Goal: Task Accomplishment & Management: Manage account settings

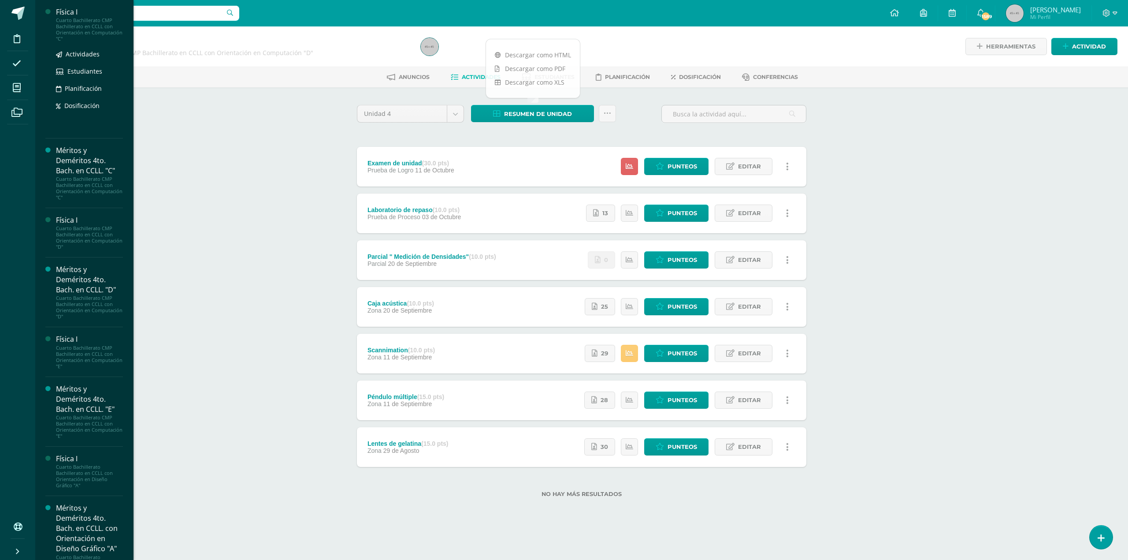
click at [106, 19] on div "Cuarto Bachillerato CMP Bachillerato en CCLL con Orientación en Computación "C"" at bounding box center [89, 29] width 67 height 25
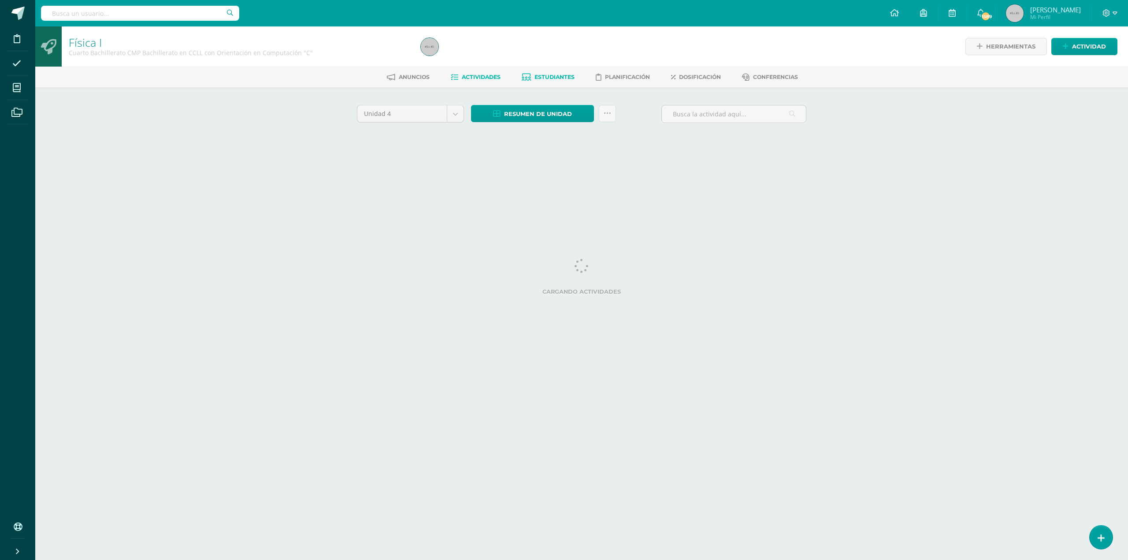
click at [542, 78] on span "Estudiantes" at bounding box center [554, 77] width 40 height 7
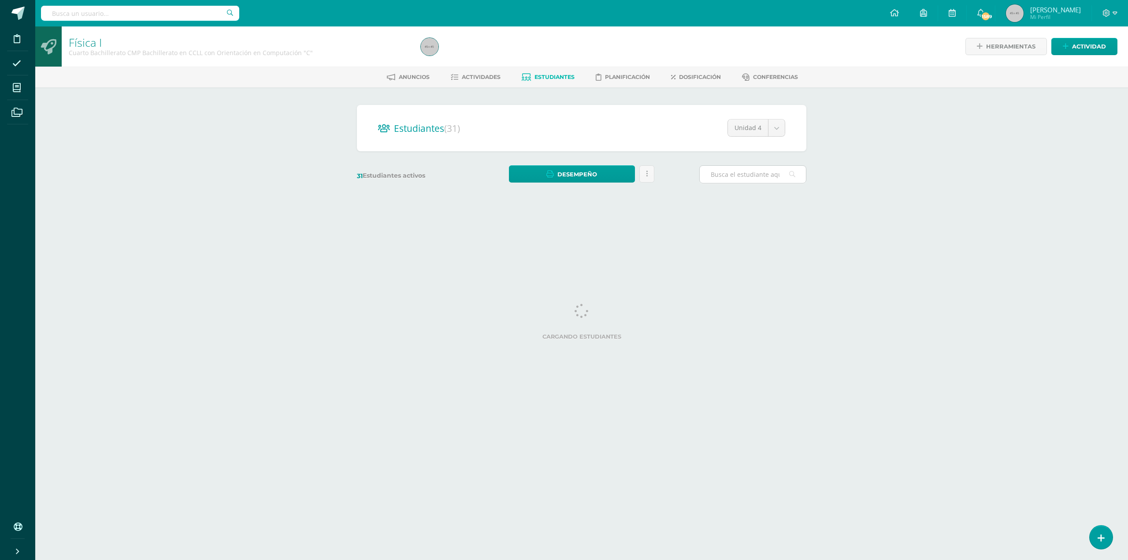
click at [756, 174] on input "text" at bounding box center [753, 174] width 106 height 17
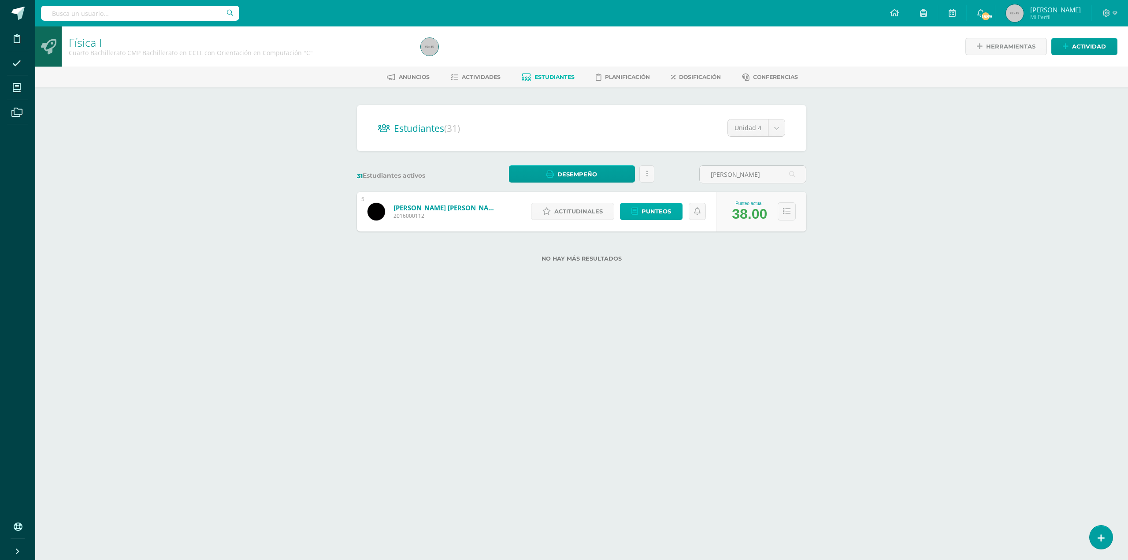
type input "roberto alva"
click at [658, 211] on span "Punteos" at bounding box center [656, 211] width 30 height 16
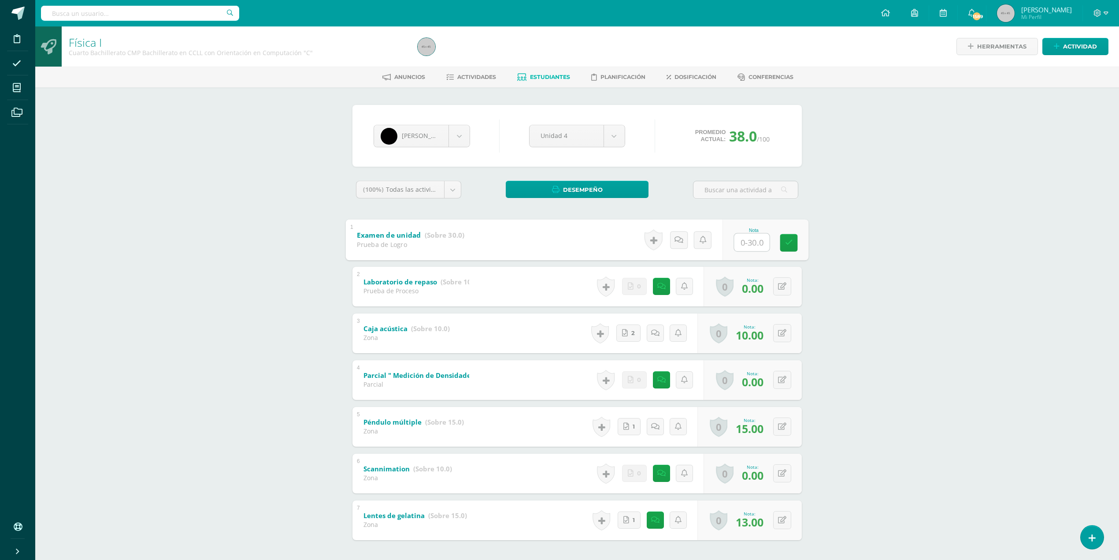
click at [751, 240] on input "text" at bounding box center [751, 242] width 35 height 18
type input "20"
click at [904, 278] on div "Física I Cuarto Bachillerato CMP Bachillerato en CCLL con Orientación en Comput…" at bounding box center [577, 312] width 1084 height 572
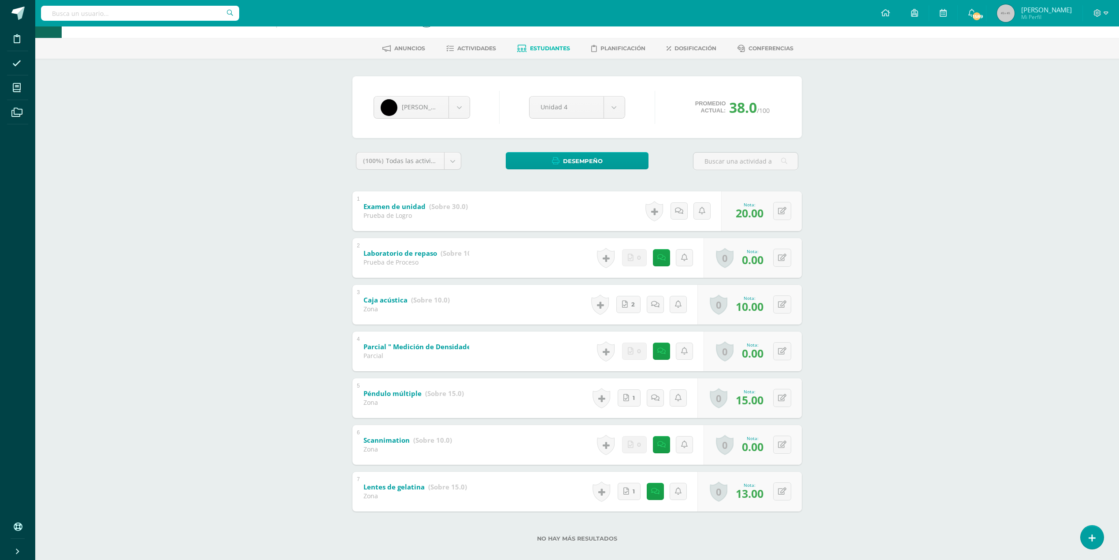
scroll to position [38, 0]
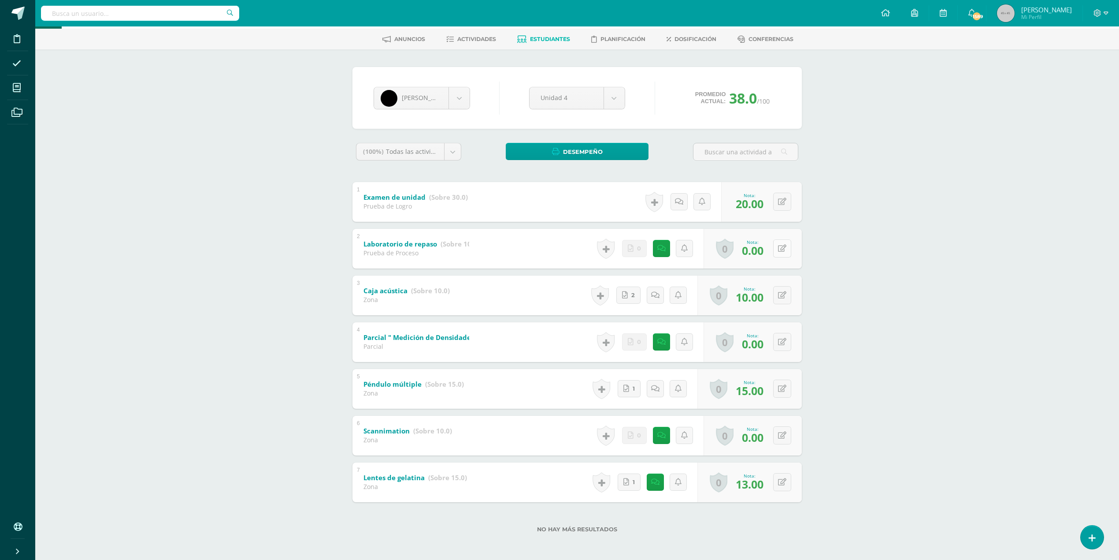
click at [784, 249] on icon at bounding box center [782, 248] width 8 height 7
type input "5"
click at [804, 300] on div "Roberto Alvarez Diego Acevedo Andrés Aguilar Alvaro Alegria Sebastian Alonzo Ro…" at bounding box center [577, 305] width 456 height 476
click at [785, 339] on icon at bounding box center [782, 341] width 8 height 7
type input "5"
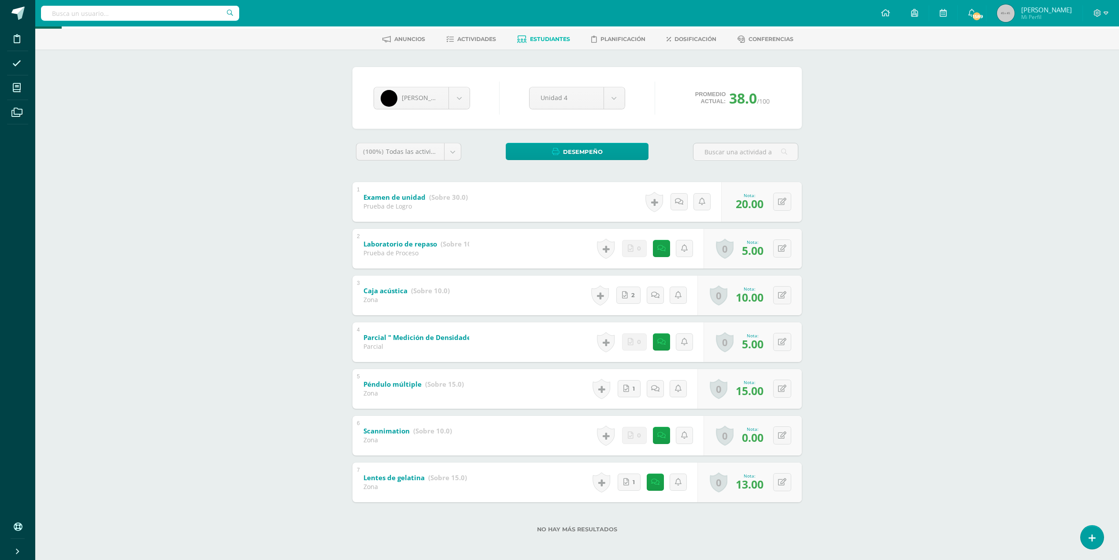
click at [1028, 352] on div "Física I Cuarto Bachillerato CMP Bachillerato en CCLL con Orientación en Comput…" at bounding box center [577, 275] width 1084 height 572
click at [564, 351] on div "4 Parcial " Medición de Densidades" (Sobre 10.0) Parcial Nota 5.00 0 Logros Log…" at bounding box center [576, 342] width 449 height 40
click at [441, 337] on b "Parcial " Medición de Densidades"" at bounding box center [420, 337] width 114 height 9
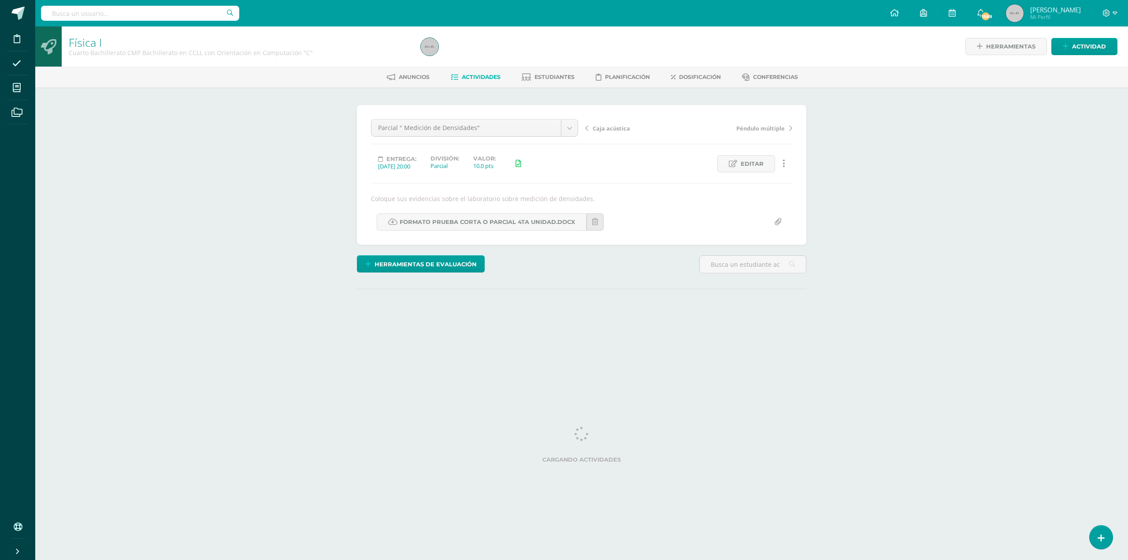
click at [483, 76] on span "Actividades" at bounding box center [481, 77] width 39 height 7
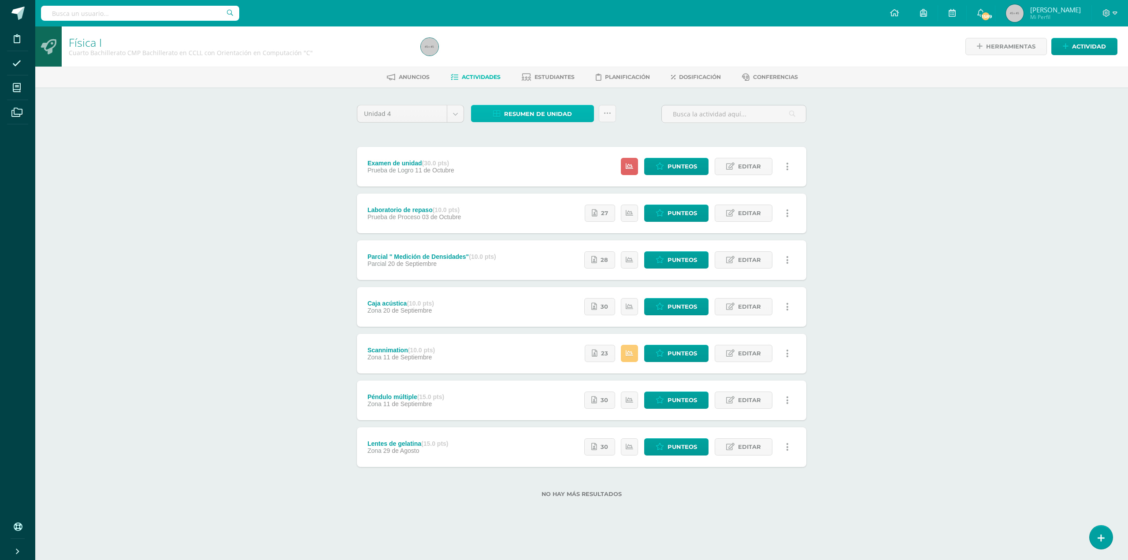
click at [564, 115] on span "Resumen de unidad" at bounding box center [538, 114] width 68 height 16
click at [540, 47] on div "Descargar como HTML Descargar como PDF Descargar como XLS" at bounding box center [533, 68] width 95 height 59
click at [550, 52] on link "Descargar como HTML" at bounding box center [533, 55] width 94 height 14
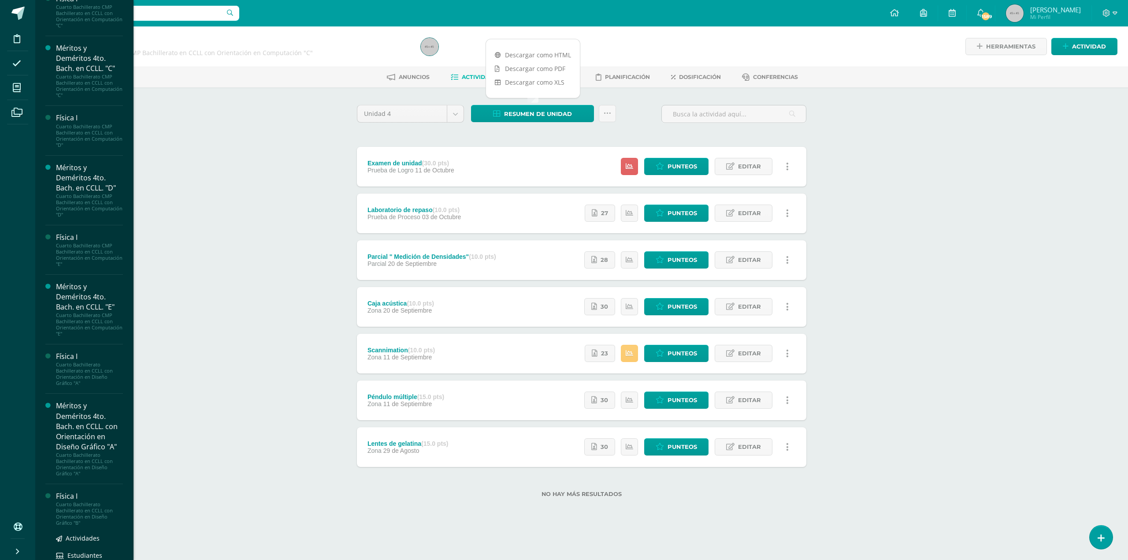
scroll to position [76, 0]
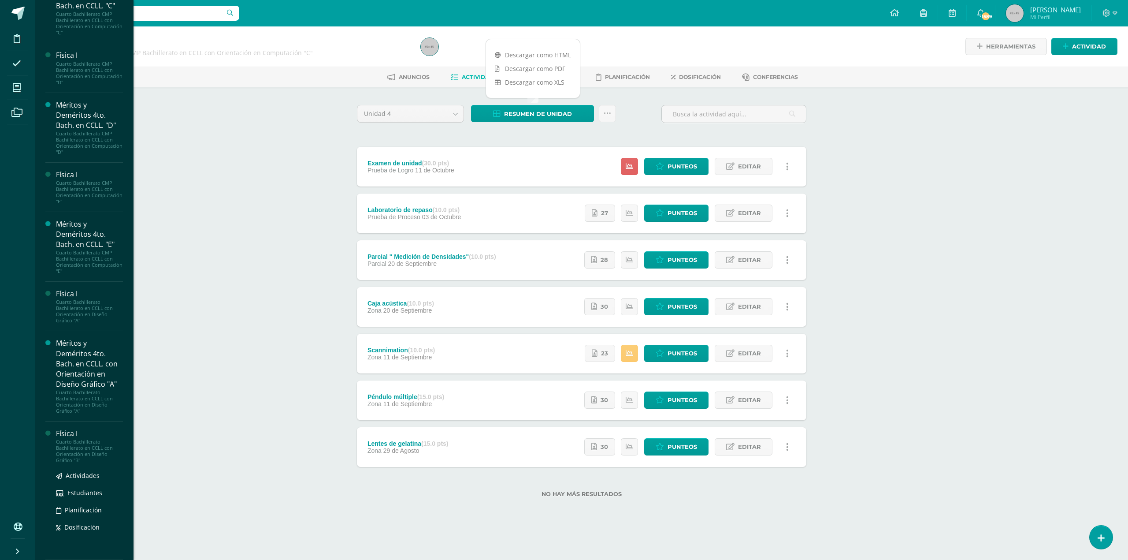
click at [76, 453] on div "Cuarto Bachillerato Bachillerato en CCLL con Orientación en Diseño Gráfico "B"" at bounding box center [89, 450] width 67 height 25
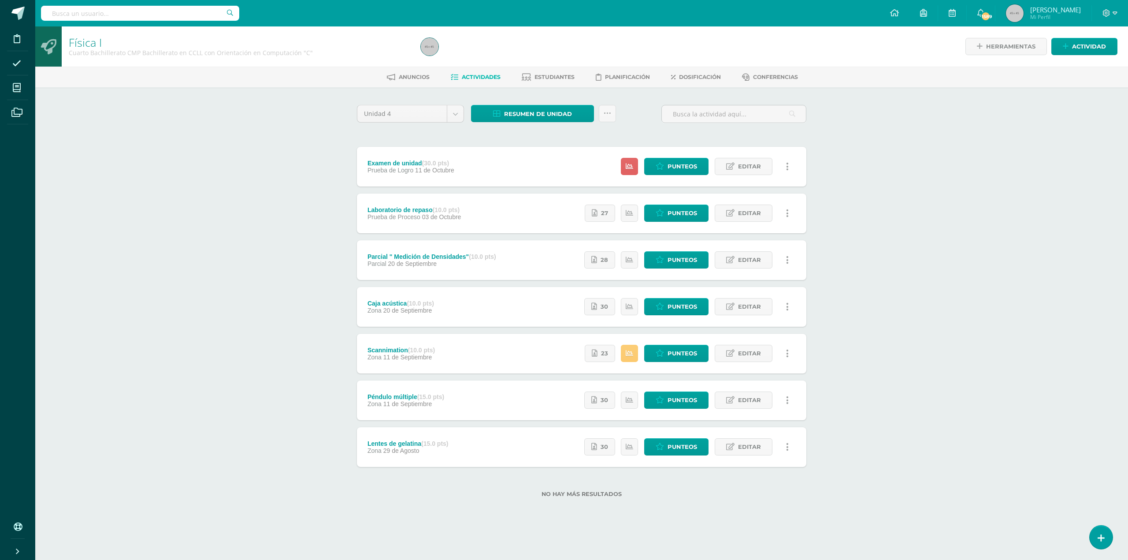
scroll to position [0, 0]
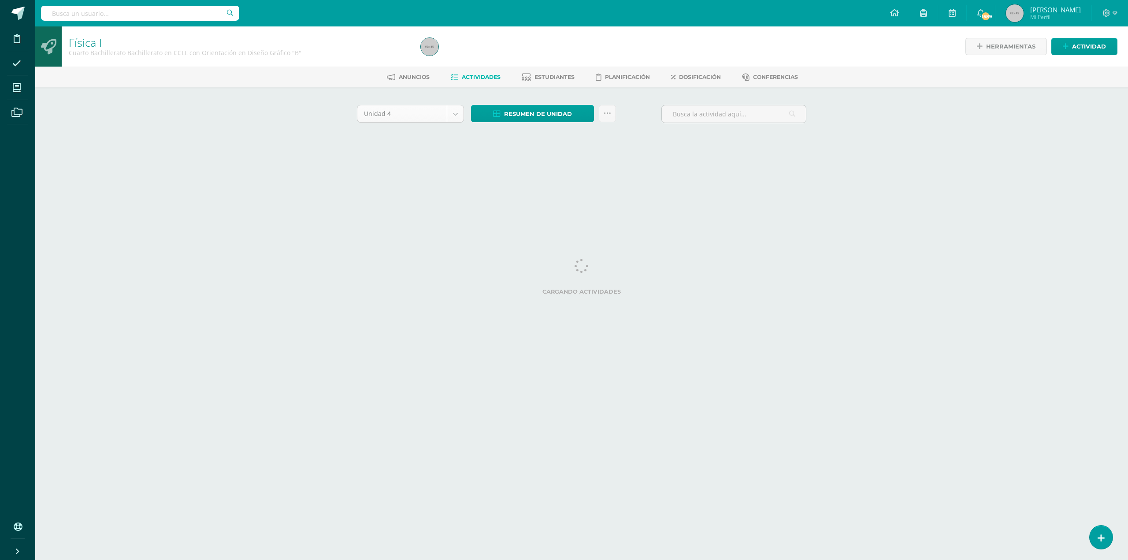
click at [455, 111] on body "Disciplina Asistencia Mis cursos Archivos Soporte Ayuda Reportar un problema Ce…" at bounding box center [564, 82] width 1128 height 164
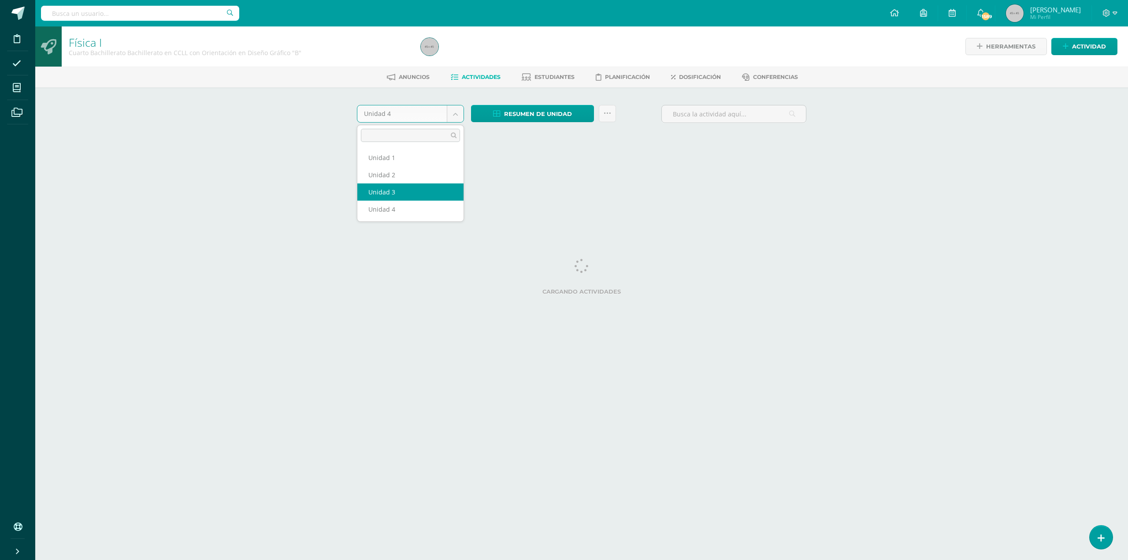
select select "Unidad 3"
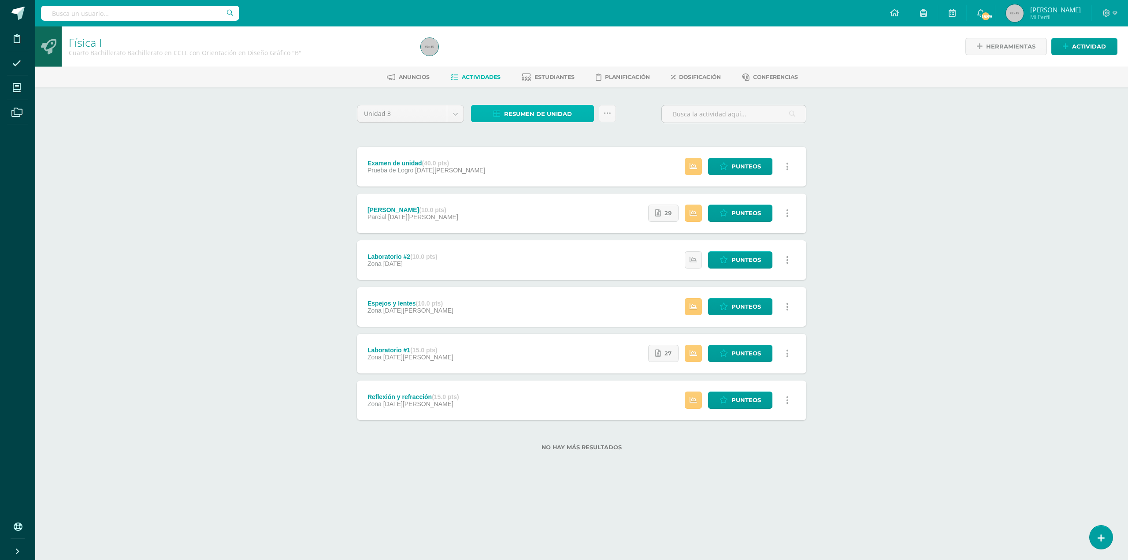
click at [528, 106] on span "Resumen de unidad" at bounding box center [538, 114] width 68 height 16
click at [531, 55] on link "Descargar como HTML" at bounding box center [533, 55] width 94 height 14
click at [755, 400] on span "Punteos" at bounding box center [746, 400] width 30 height 16
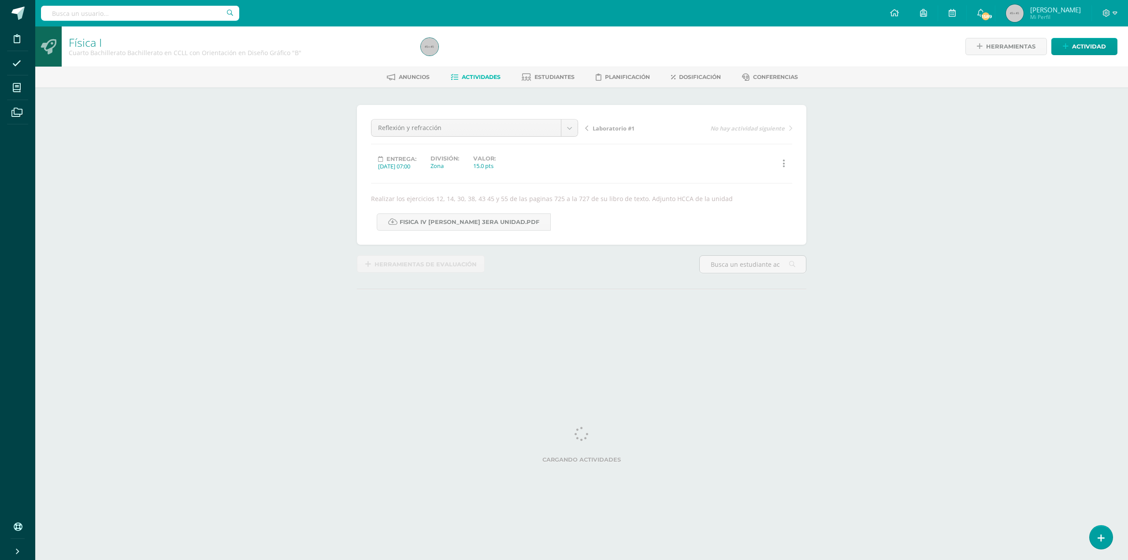
click at [478, 76] on span "Actividades" at bounding box center [481, 77] width 39 height 7
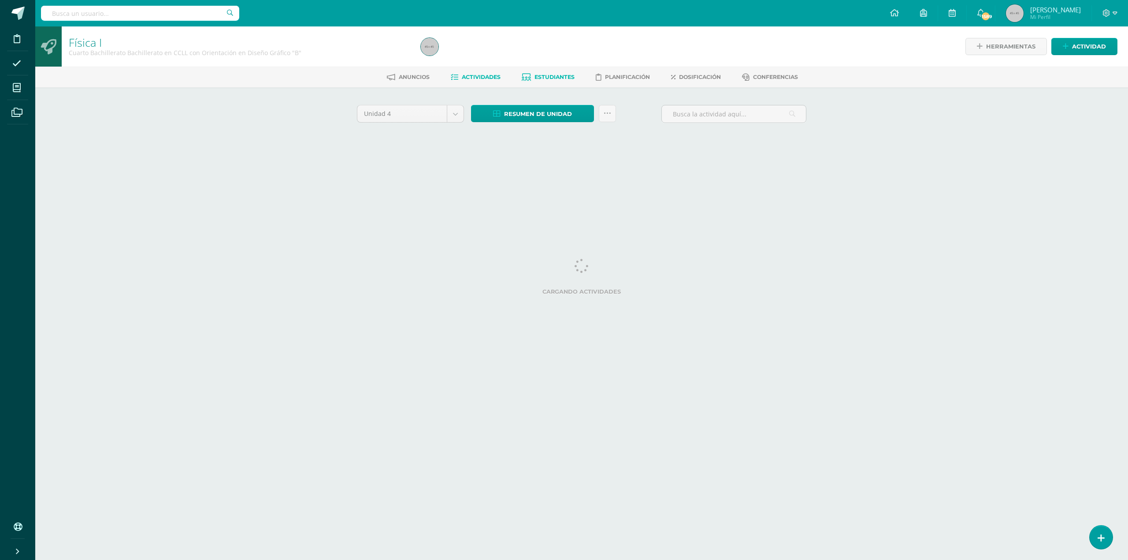
click at [573, 75] on span "Estudiantes" at bounding box center [554, 77] width 40 height 7
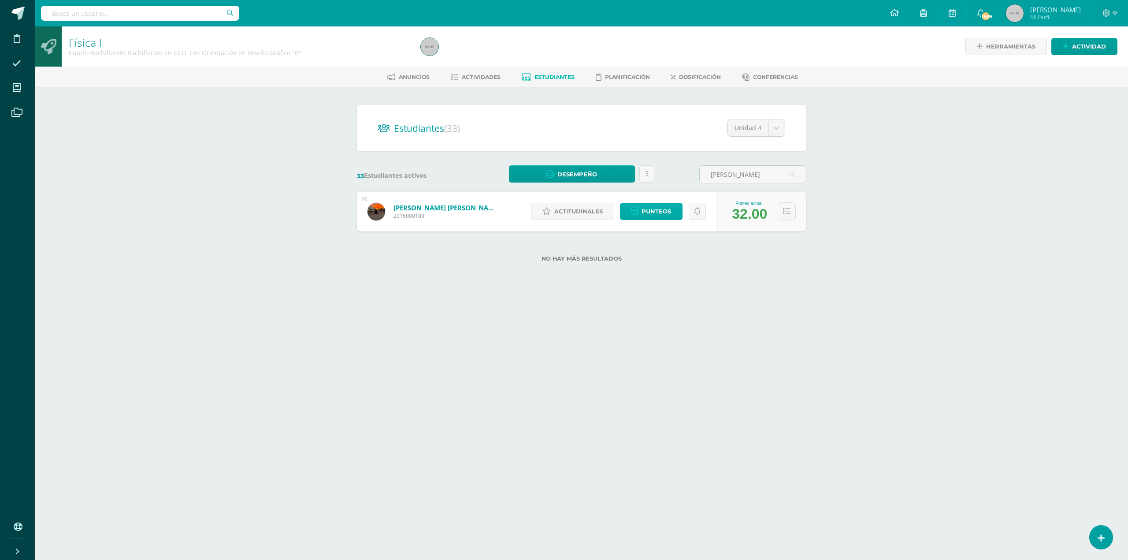
type input "[PERSON_NAME]"
click at [655, 212] on span "Punteos" at bounding box center [656, 211] width 30 height 16
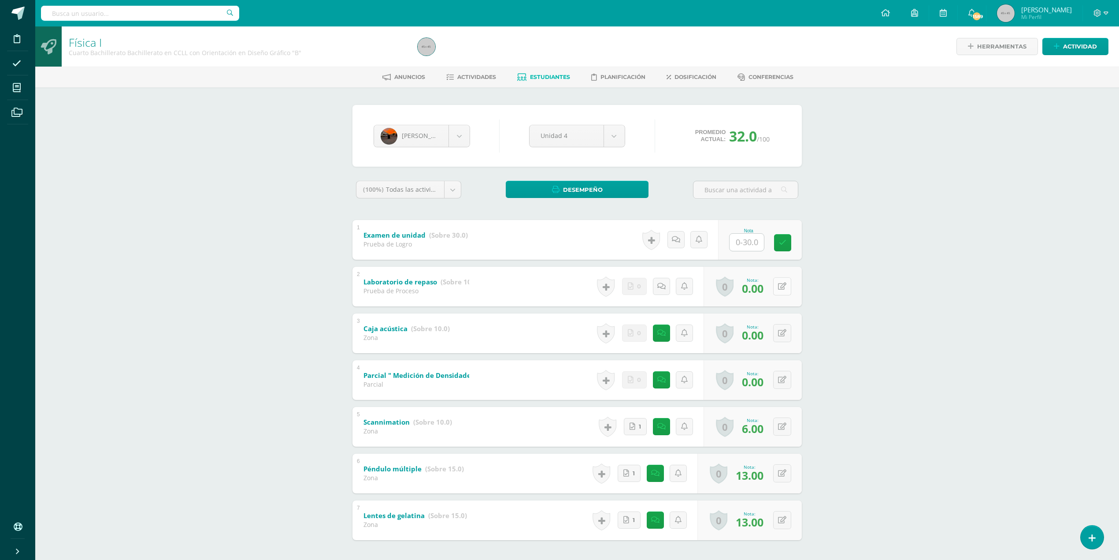
click at [785, 281] on button at bounding box center [782, 286] width 18 height 18
click at [779, 337] on button at bounding box center [782, 333] width 18 height 18
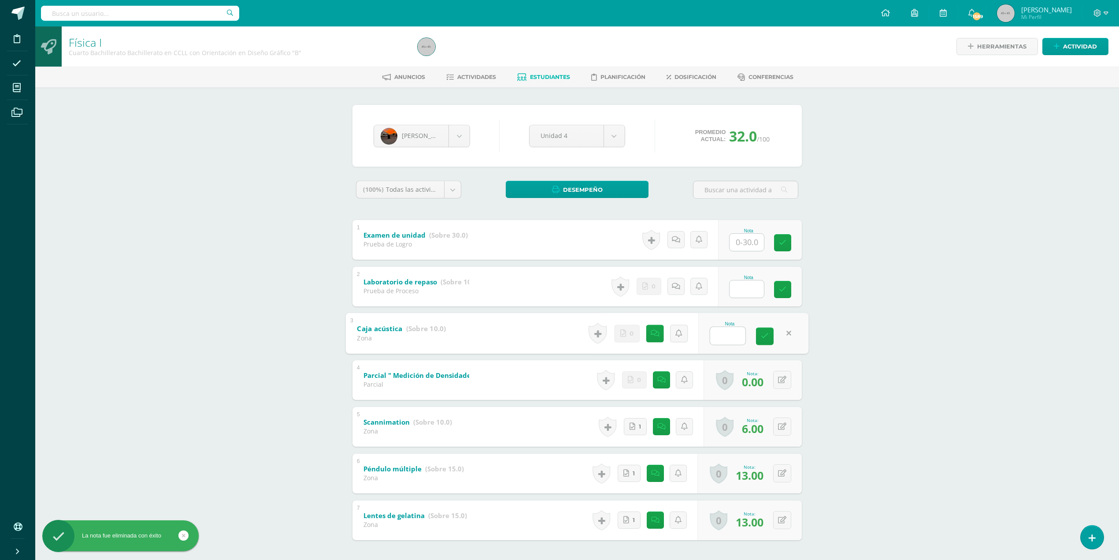
click at [846, 361] on div "Física I Cuarto Bachillerato Bachillerato en CCLL con Orientación en Diseño Grá…" at bounding box center [577, 312] width 1084 height 572
click at [784, 291] on icon at bounding box center [782, 288] width 7 height 7
click at [756, 293] on input "text" at bounding box center [747, 288] width 34 height 17
click at [755, 332] on input "text" at bounding box center [747, 335] width 34 height 17
click at [779, 374] on button at bounding box center [782, 380] width 18 height 18
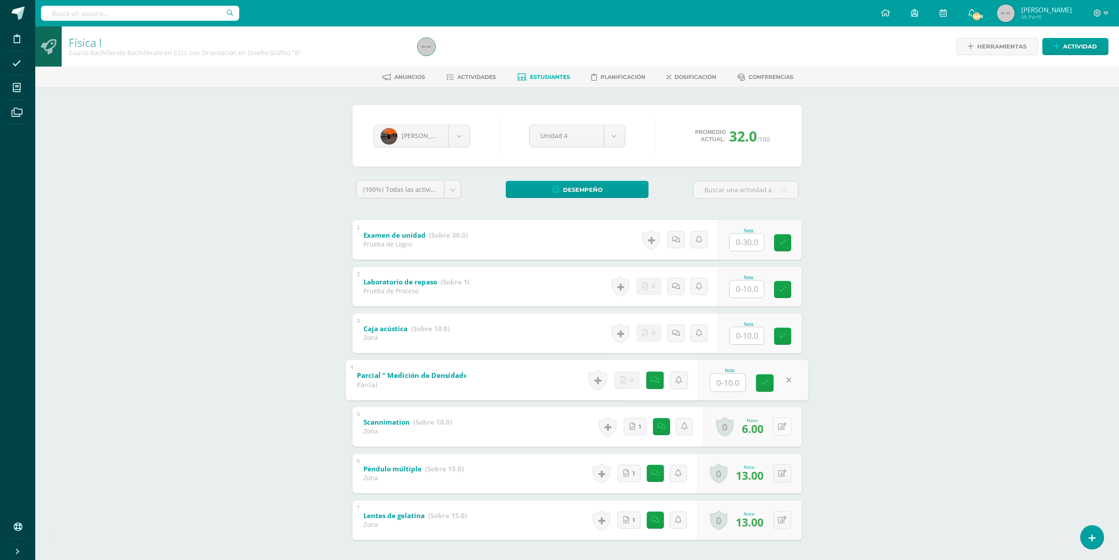
click at [779, 426] on button at bounding box center [782, 426] width 18 height 18
click at [775, 475] on div "0 Logros Logros obtenidos Aún no hay logros agregados Nota: 13.00" at bounding box center [749, 473] width 104 height 40
click at [792, 471] on icon at bounding box center [788, 472] width 9 height 7
click at [735, 430] on input "text" at bounding box center [727, 429] width 35 height 18
click at [782, 473] on button at bounding box center [782, 473] width 18 height 18
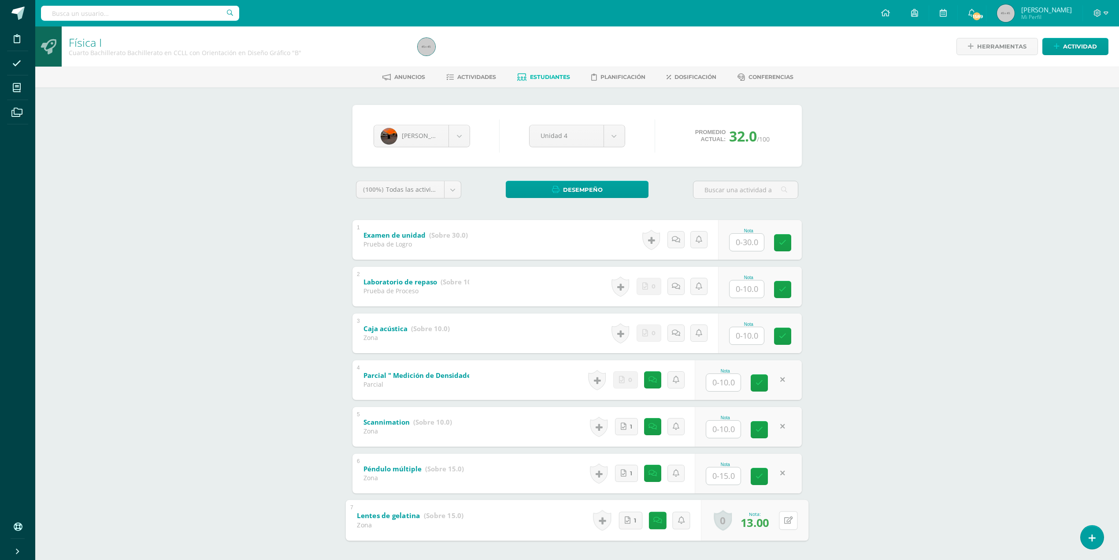
drag, startPoint x: 781, startPoint y: 517, endPoint x: 841, endPoint y: 515, distance: 60.4
click at [791, 518] on icon at bounding box center [788, 519] width 9 height 7
click at [899, 479] on div "Física I Cuarto Bachillerato Bachillerato en CCLL con Orientación en Diseño Grá…" at bounding box center [577, 312] width 1084 height 572
click at [648, 382] on link at bounding box center [652, 379] width 17 height 17
drag, startPoint x: 637, startPoint y: 441, endPoint x: 571, endPoint y: 426, distance: 67.2
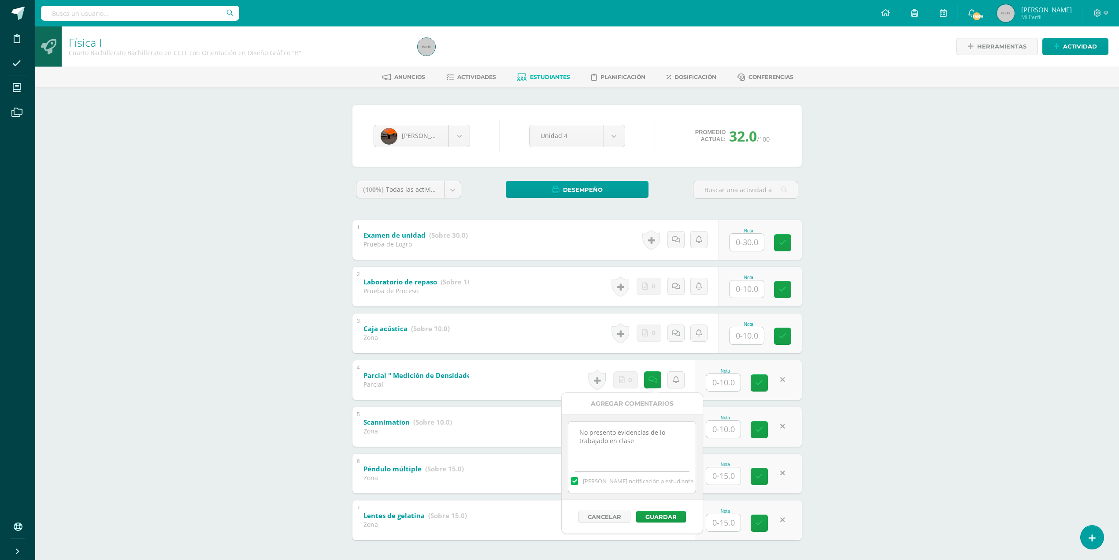
click at [568, 419] on div "No presento evidencias de lo trabajado en clase Mandar notificación a estudiante" at bounding box center [632, 457] width 141 height 86
click at [657, 515] on button "Guardar" at bounding box center [661, 516] width 50 height 11
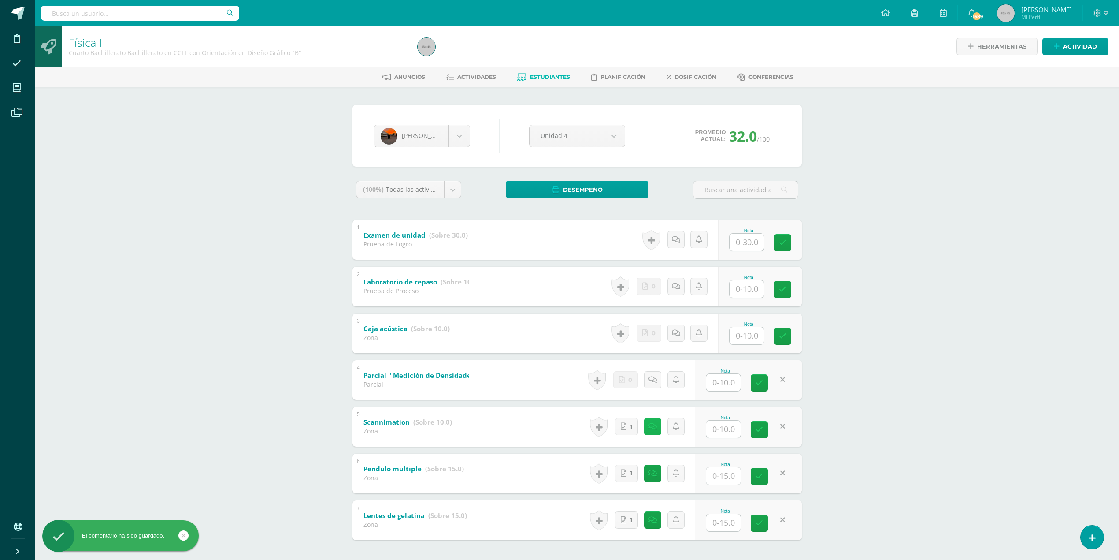
click at [656, 423] on icon at bounding box center [653, 426] width 8 height 7
drag, startPoint x: 675, startPoint y: 502, endPoint x: 574, endPoint y: 473, distance: 104.6
click at [574, 473] on textarea "No es la imagen que se le dio en el laboratorio, ni realizo el experimento adec…" at bounding box center [631, 490] width 127 height 44
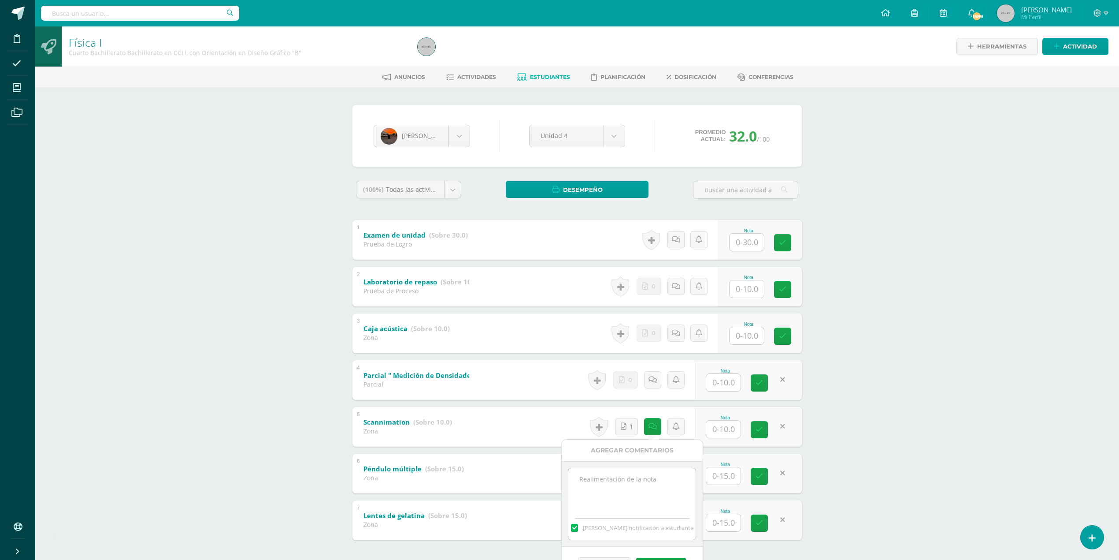
click at [871, 510] on div "Física I Cuarto Bachillerato Bachillerato en CCLL con Orientación en Diseño Grá…" at bounding box center [577, 312] width 1084 height 572
click at [652, 425] on icon at bounding box center [653, 426] width 8 height 7
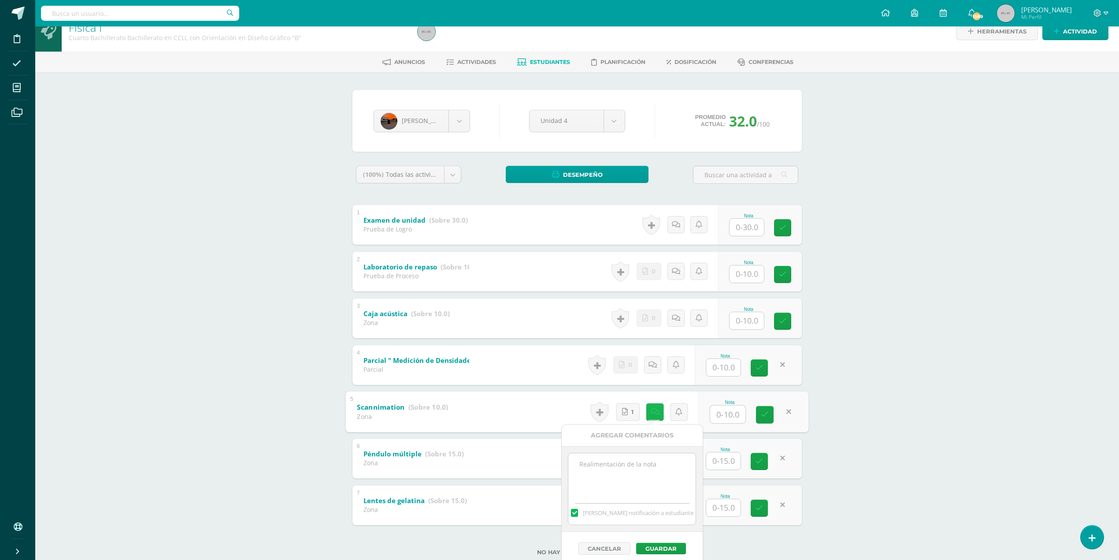
scroll to position [38, 0]
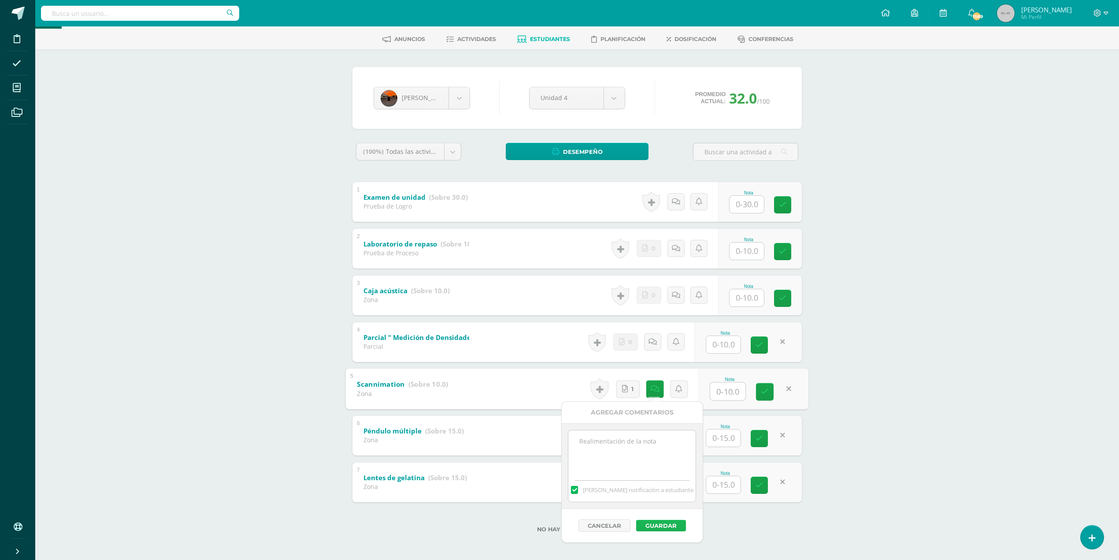
click at [678, 523] on button "Guardar" at bounding box center [661, 524] width 50 height 11
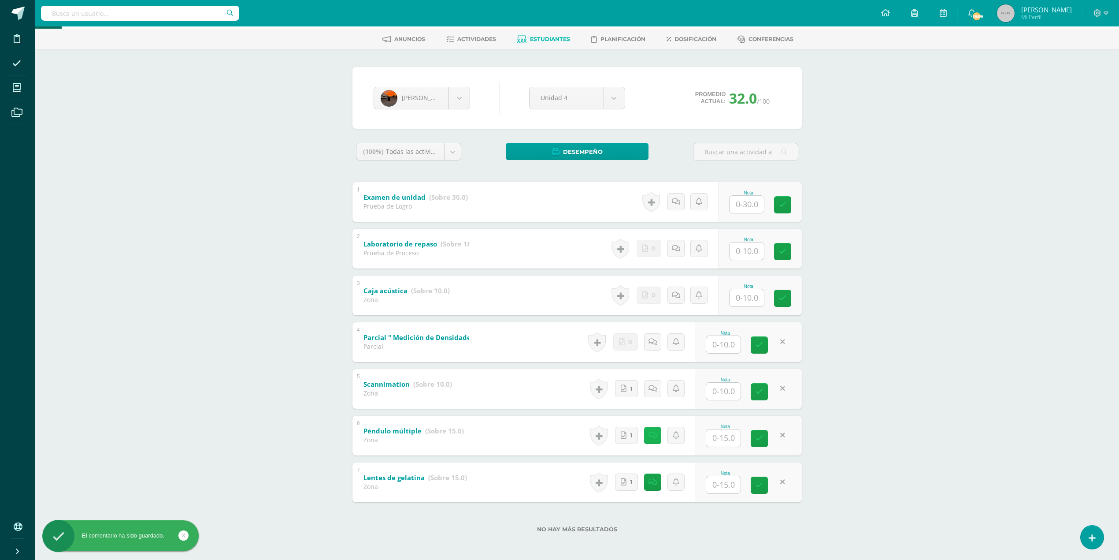
click at [645, 434] on link at bounding box center [652, 434] width 17 height 17
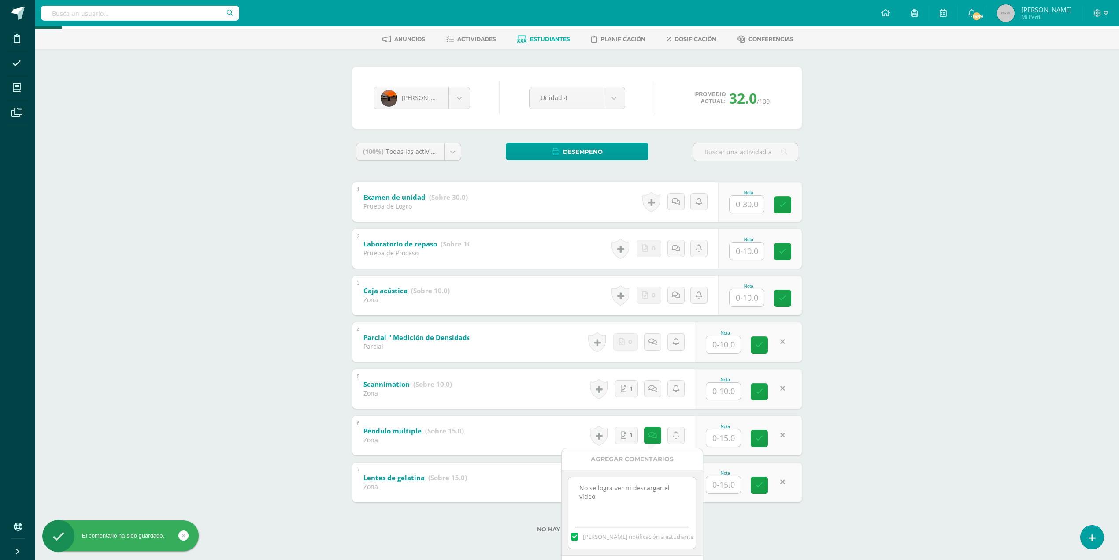
drag, startPoint x: 688, startPoint y: 490, endPoint x: 561, endPoint y: 489, distance: 127.3
click at [561, 489] on div "Agregar Comentarios No se logra ver ni descargar el video Mandar notificación a…" at bounding box center [632, 519] width 142 height 142
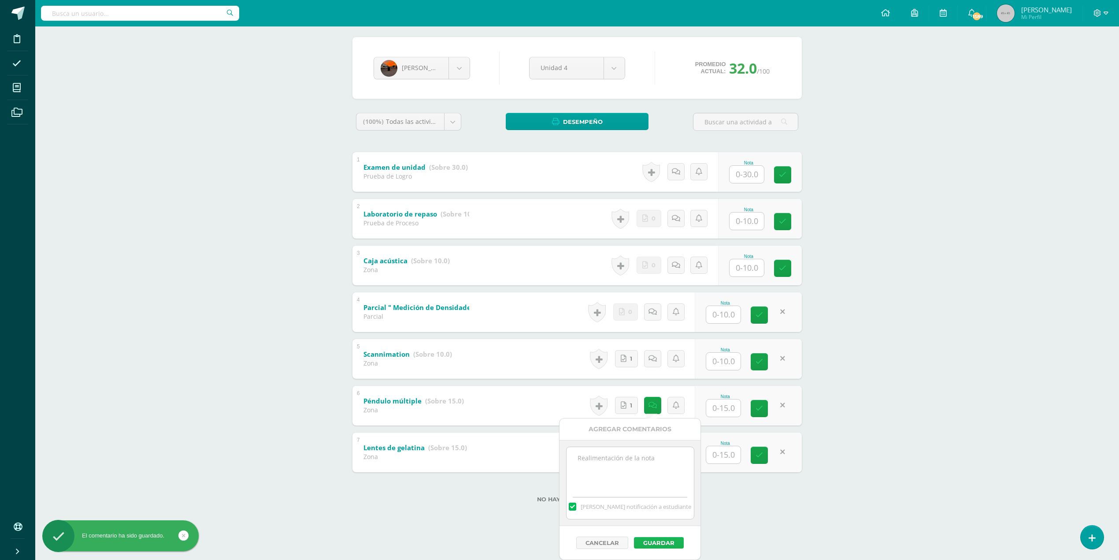
click at [665, 541] on button "Guardar" at bounding box center [659, 542] width 50 height 11
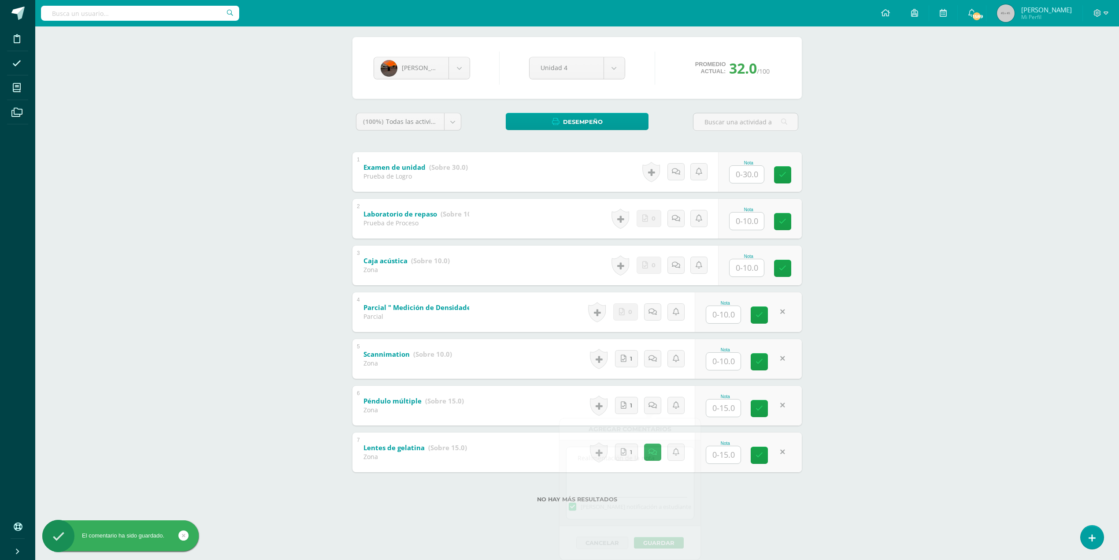
scroll to position [38, 0]
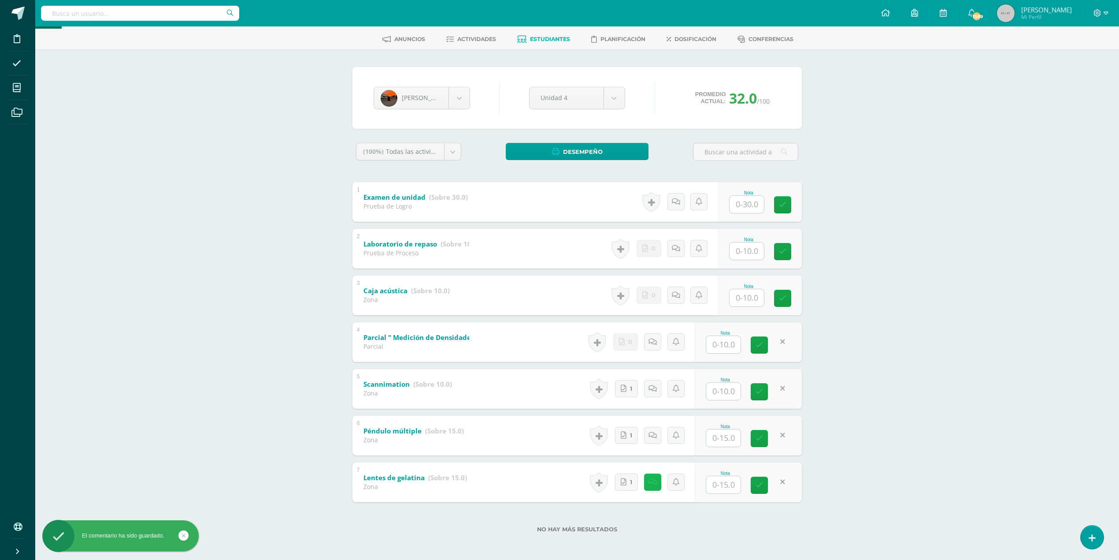
click at [656, 483] on link at bounding box center [652, 481] width 17 height 17
drag, startPoint x: 655, startPoint y: 544, endPoint x: 562, endPoint y: 536, distance: 92.8
click at [562, 536] on div "No hay distancias focales ni utilizo el formato enviado Mandar notificación a e…" at bounding box center [632, 559] width 141 height 86
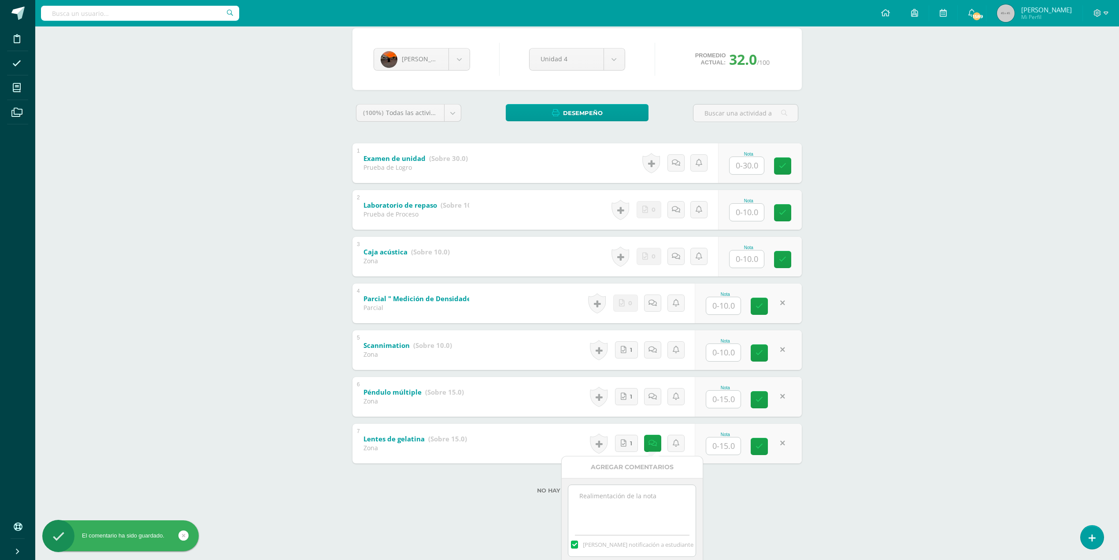
scroll to position [115, 0]
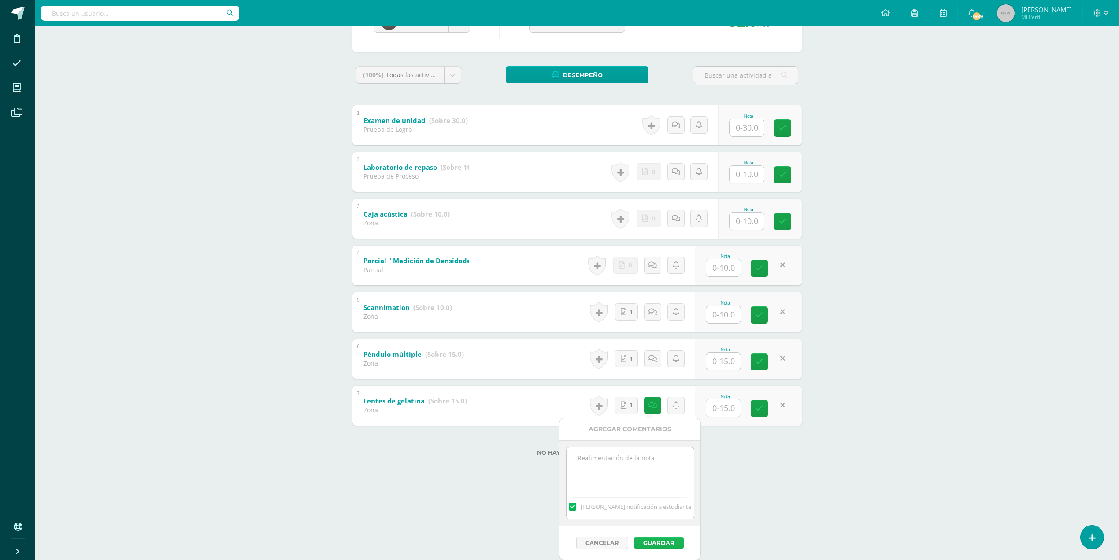
click at [665, 543] on button "Guardar" at bounding box center [659, 542] width 50 height 11
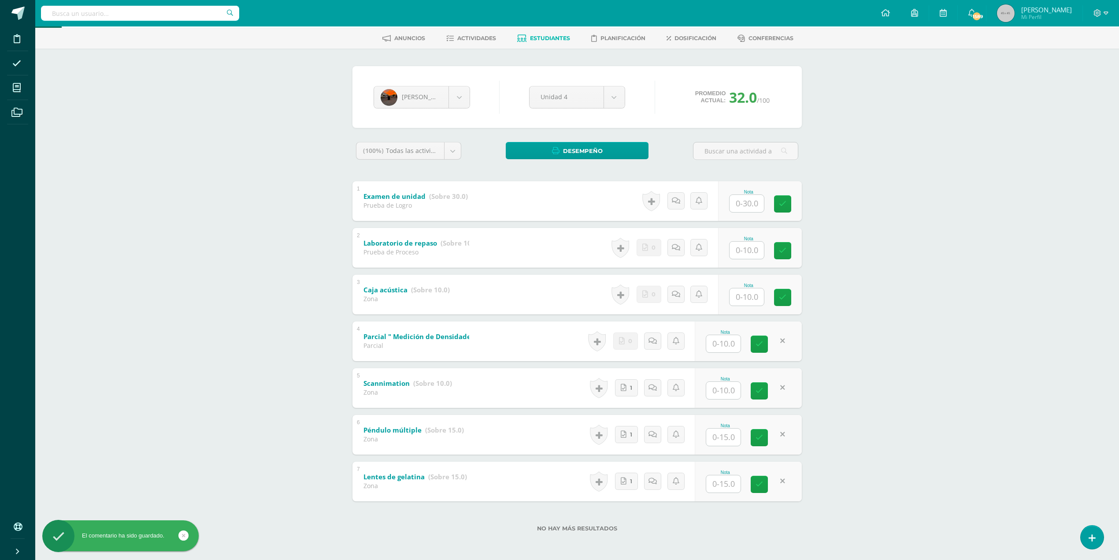
scroll to position [38, 0]
click at [915, 417] on div "Física I Cuarto Bachillerato Bachillerato en CCLL con Orientación en Diseño Grá…" at bounding box center [577, 275] width 1084 height 572
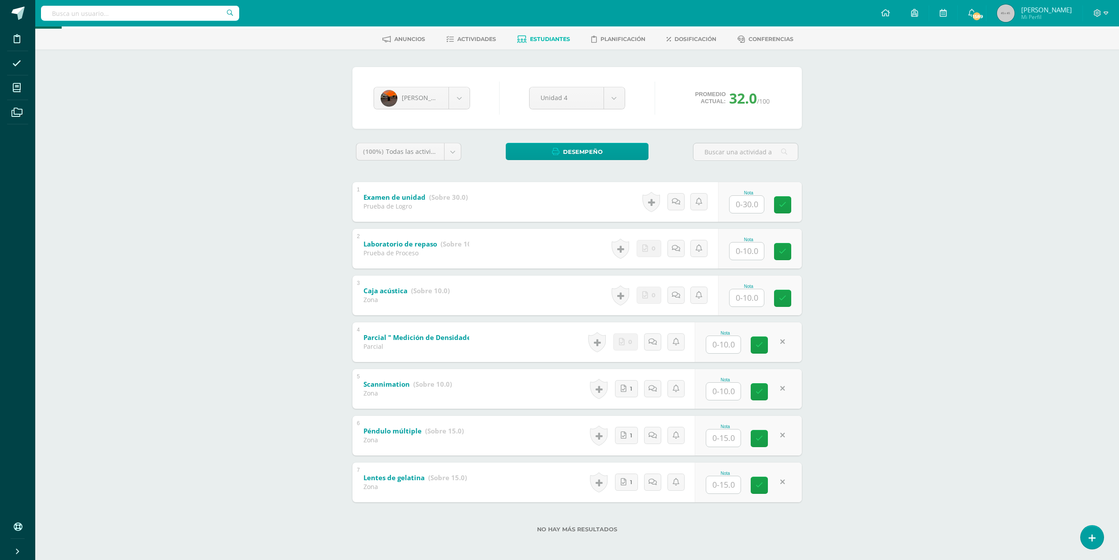
click at [783, 339] on icon at bounding box center [782, 341] width 5 height 7
click at [787, 341] on icon at bounding box center [788, 341] width 9 height 7
click at [781, 388] on icon at bounding box center [782, 388] width 5 height 7
click at [736, 345] on input "text" at bounding box center [727, 344] width 35 height 18
click at [767, 345] on icon at bounding box center [765, 344] width 8 height 7
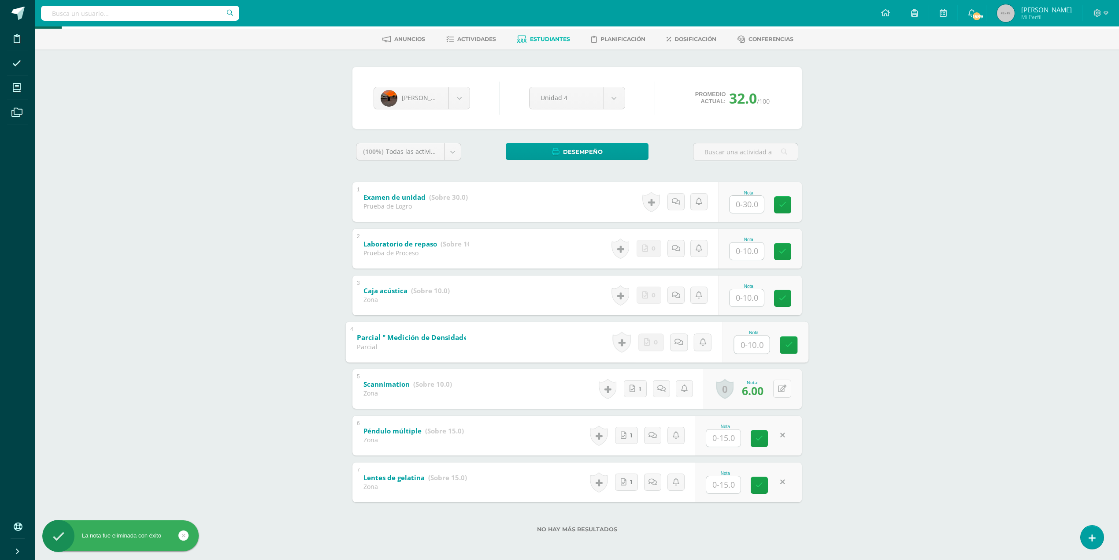
click at [781, 388] on button at bounding box center [782, 388] width 18 height 18
drag, startPoint x: 765, startPoint y: 386, endPoint x: 770, endPoint y: 392, distance: 7.5
click at [767, 388] on icon at bounding box center [765, 391] width 8 height 7
click at [758, 438] on icon at bounding box center [759, 437] width 7 height 7
drag, startPoint x: 760, startPoint y: 485, endPoint x: 799, endPoint y: 484, distance: 38.8
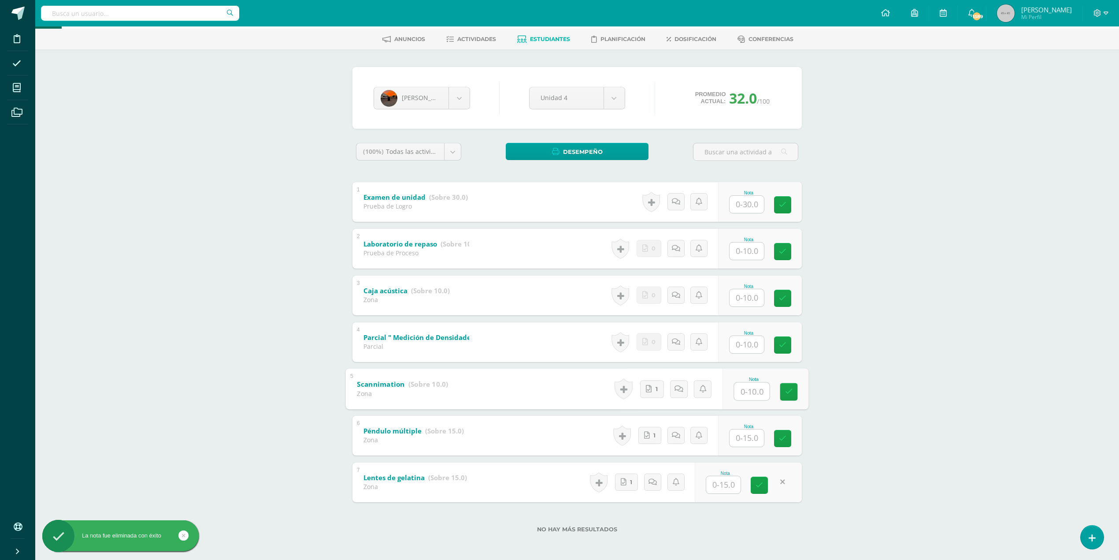
click at [760, 484] on icon at bounding box center [759, 484] width 7 height 7
click at [878, 433] on div "Física I Cuarto Bachillerato Bachillerato en CCLL con Orientación en Diseño Grá…" at bounding box center [577, 275] width 1084 height 572
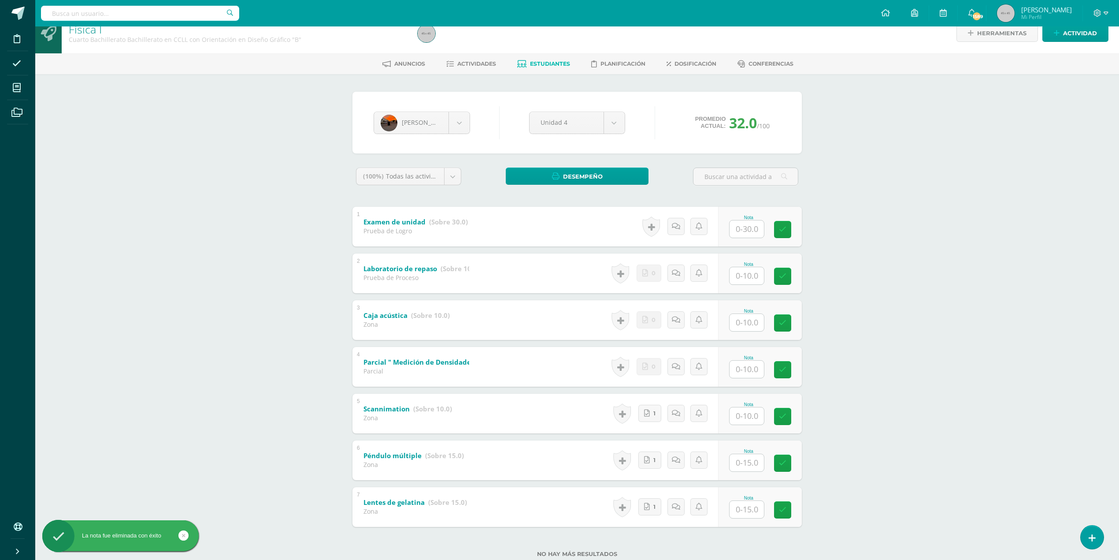
scroll to position [0, 0]
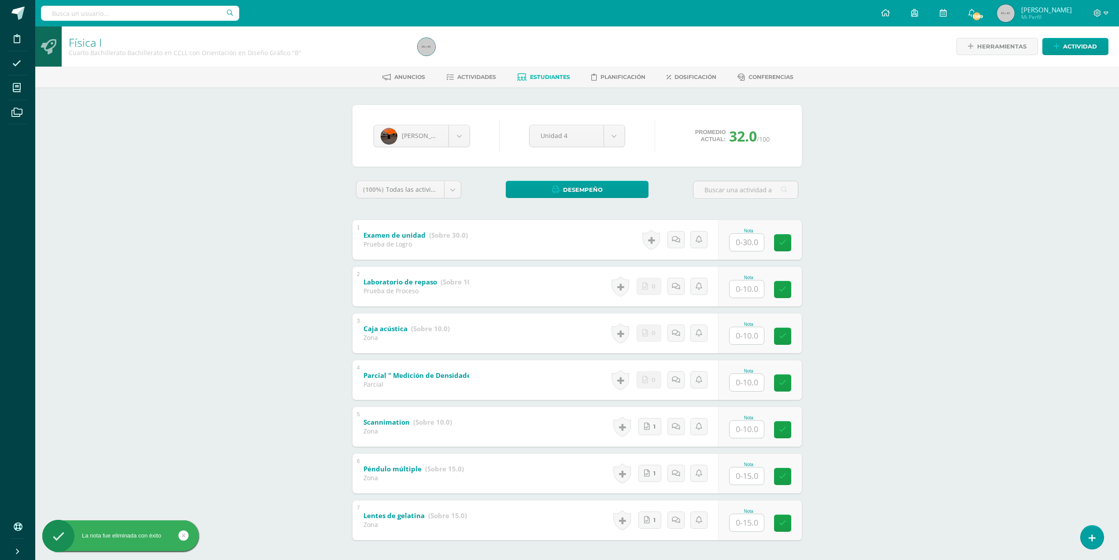
click at [950, 383] on div "Física I Cuarto Bachillerato Bachillerato en CCLL con Orientación en Diseño Grá…" at bounding box center [577, 312] width 1084 height 572
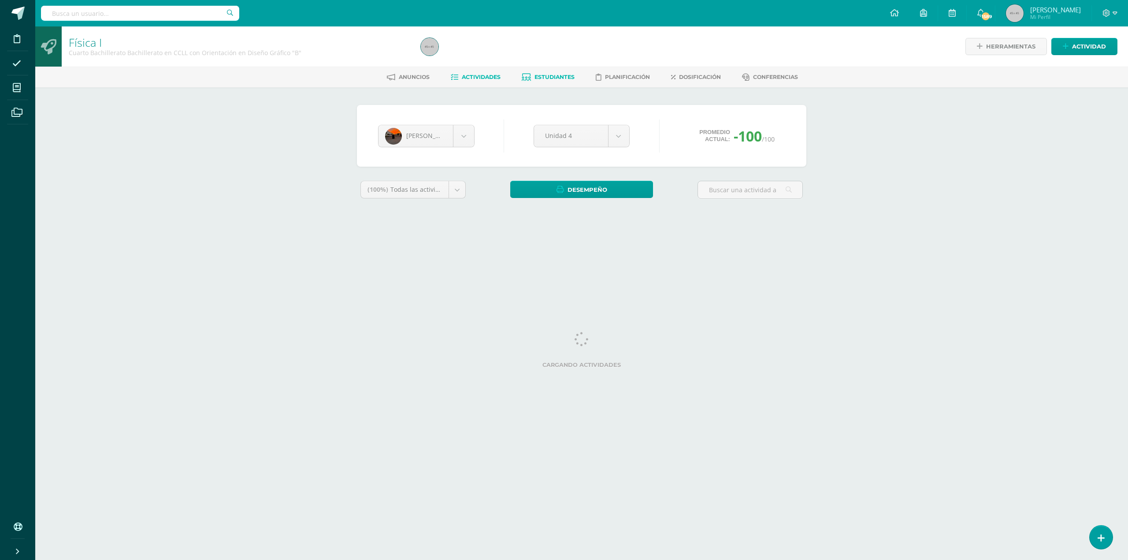
click at [478, 74] on span "Actividades" at bounding box center [481, 77] width 39 height 7
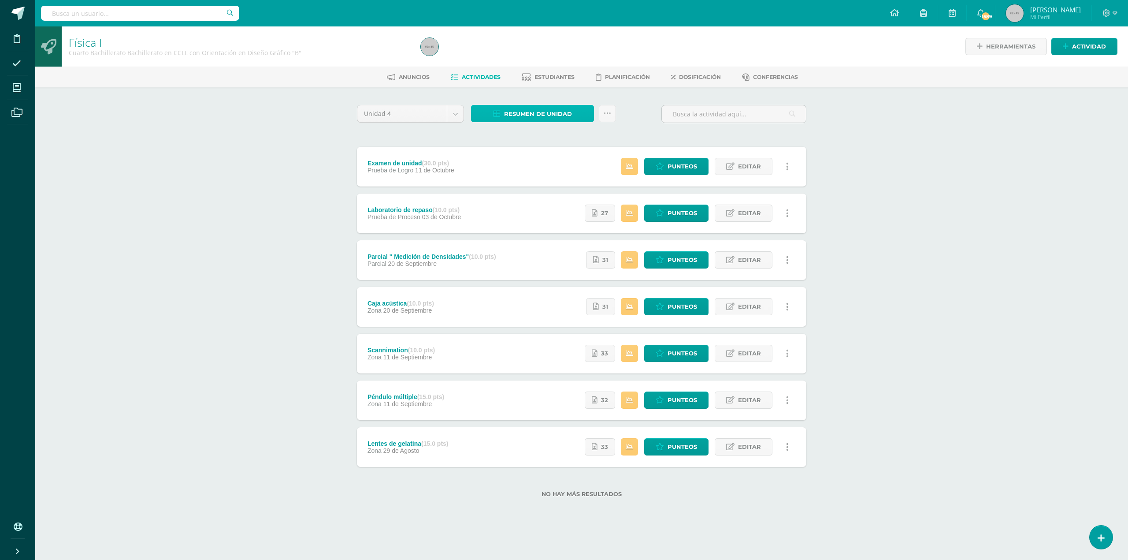
click at [534, 118] on span "Resumen de unidad" at bounding box center [538, 114] width 68 height 16
click at [530, 53] on link "Descargar como HTML" at bounding box center [533, 55] width 94 height 14
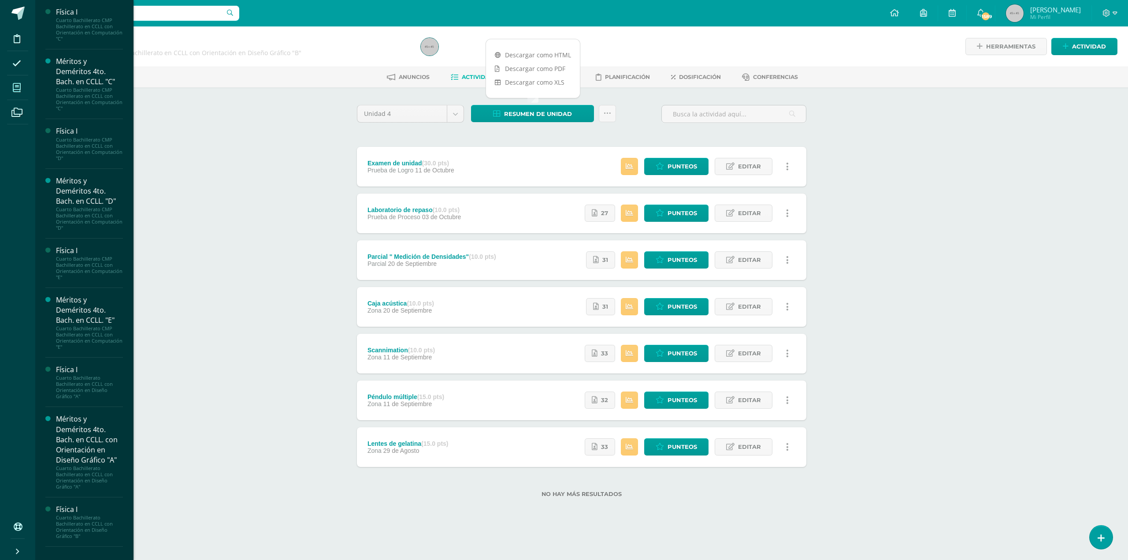
click at [18, 86] on icon at bounding box center [17, 87] width 8 height 9
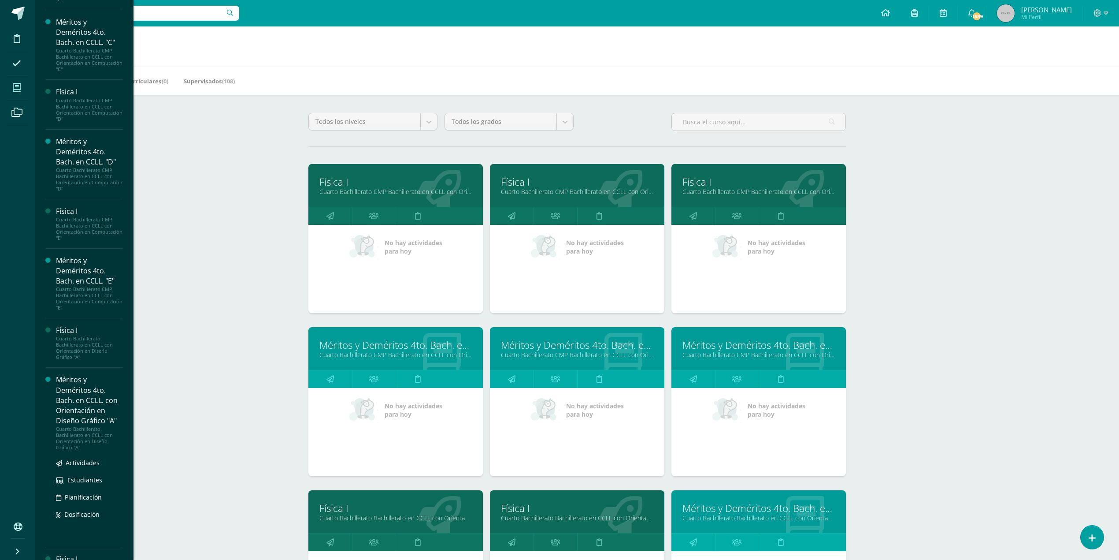
scroll to position [76, 0]
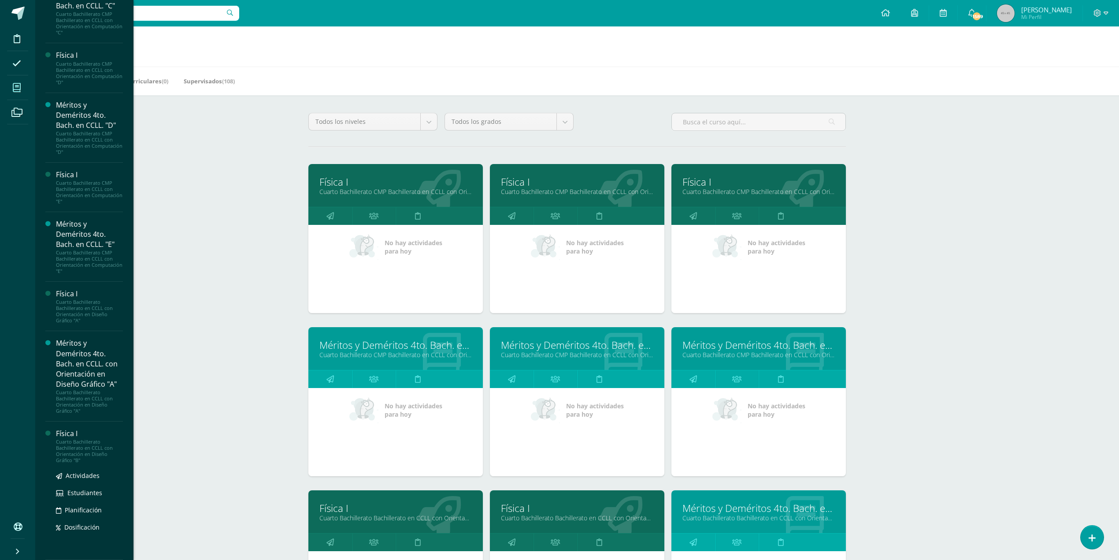
click at [87, 448] on div "Cuarto Bachillerato Bachillerato en CCLL con Orientación en Diseño Gráfico "B"" at bounding box center [89, 450] width 67 height 25
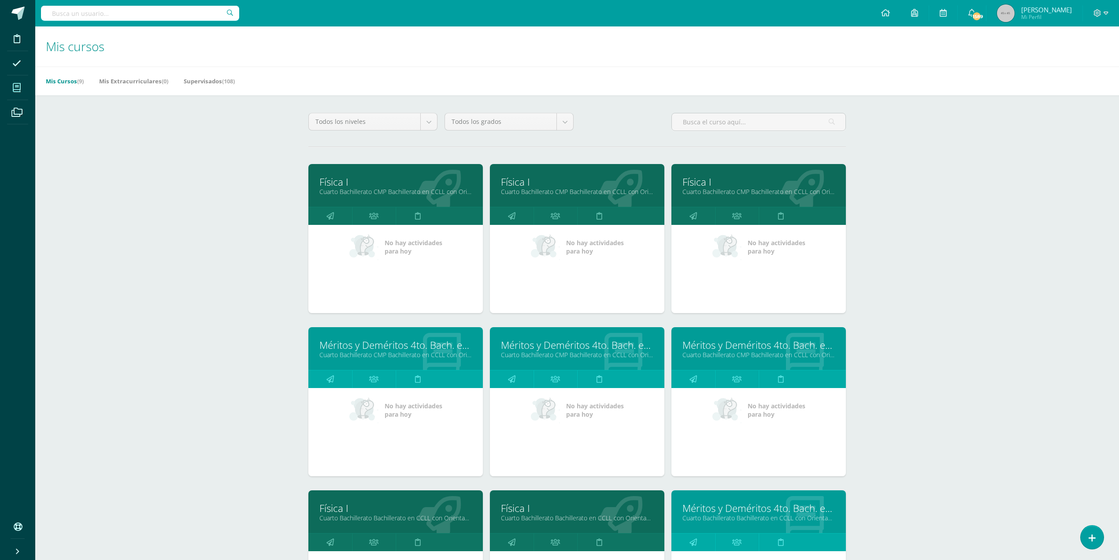
scroll to position [0, 0]
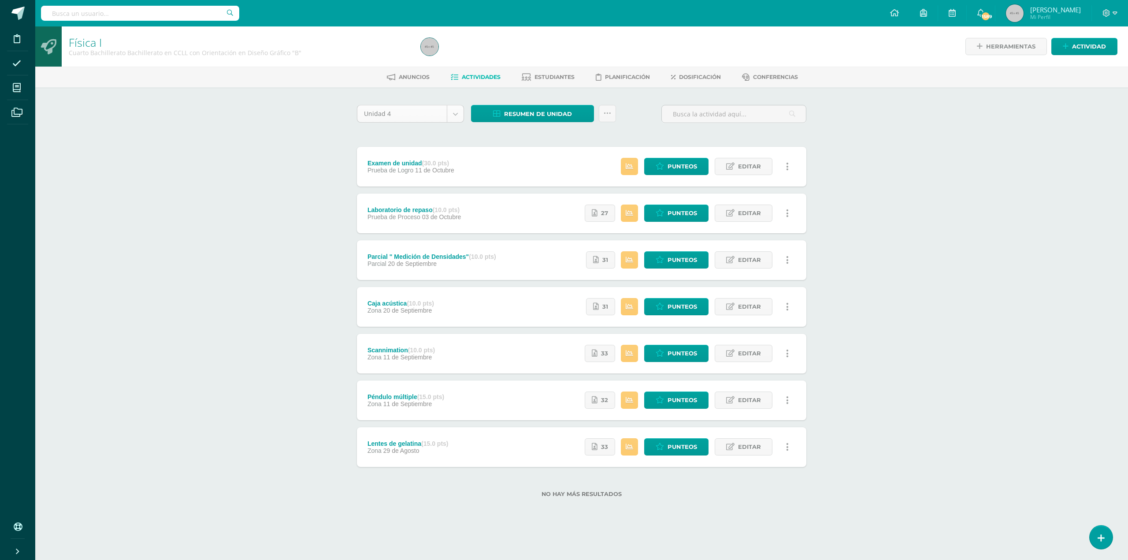
click at [453, 112] on body "Disciplina Asistencia Mis cursos Archivos Soporte Ayuda Reportar un problema Ce…" at bounding box center [564, 262] width 1128 height 525
select select "Unidad 3"
click at [528, 110] on span "Resumen de unidad" at bounding box center [538, 114] width 68 height 16
click at [533, 51] on link "Descargar como HTML" at bounding box center [533, 55] width 94 height 14
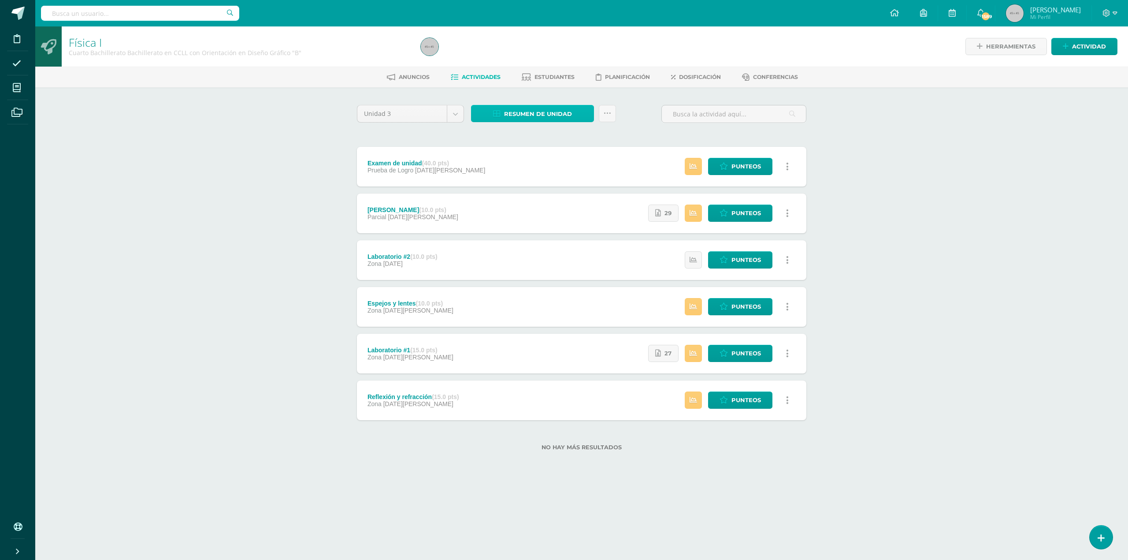
click at [503, 110] on link "Resumen de unidad" at bounding box center [532, 113] width 123 height 17
click at [518, 55] on link "Descargar como HTML" at bounding box center [533, 55] width 94 height 14
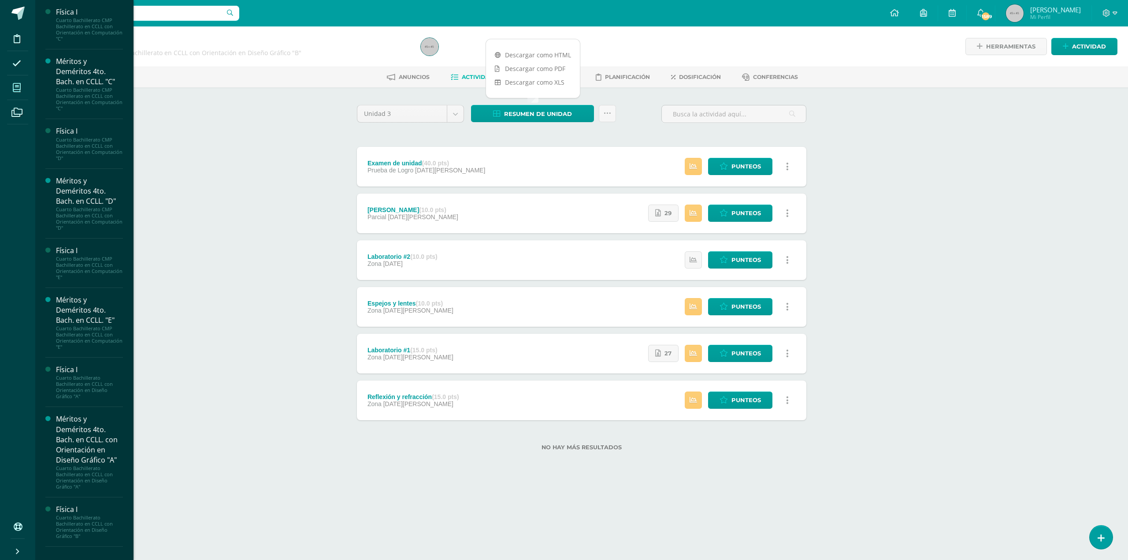
click at [23, 87] on span at bounding box center [17, 88] width 20 height 20
